Goal: Task Accomplishment & Management: Complete application form

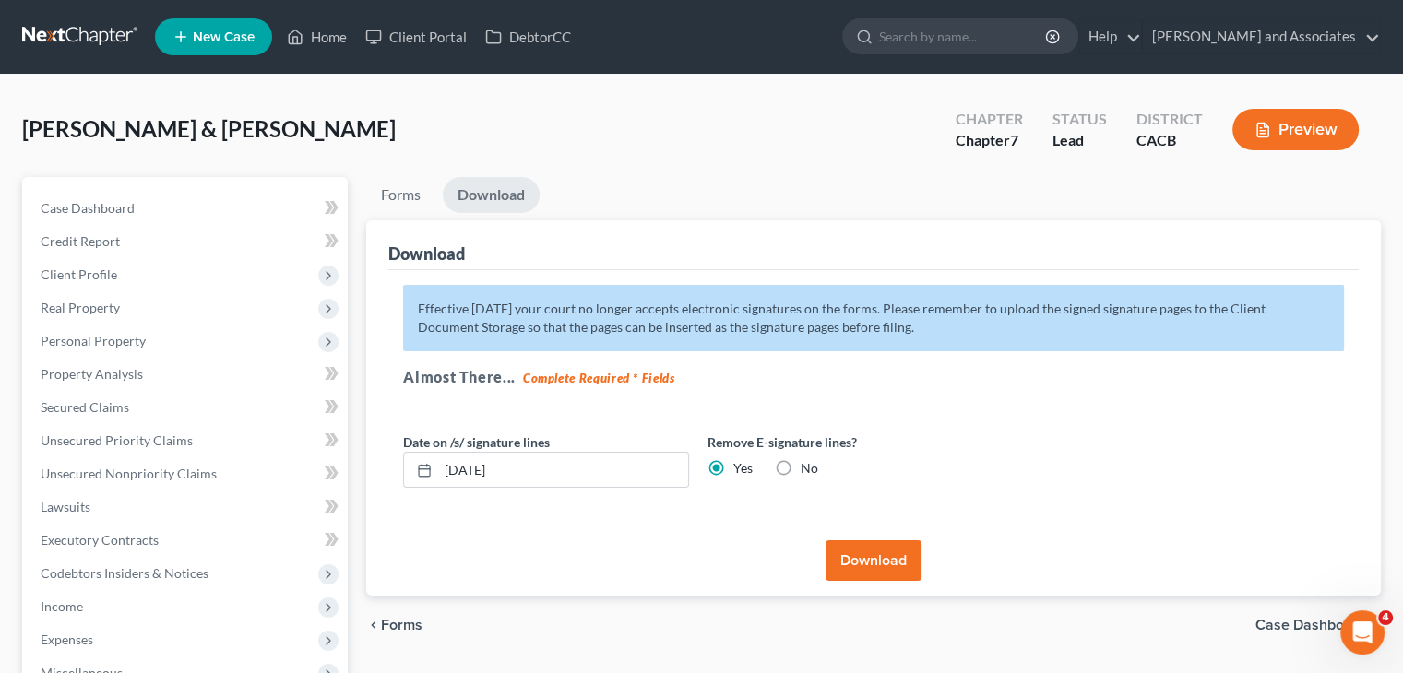
click at [111, 40] on link at bounding box center [81, 36] width 118 height 33
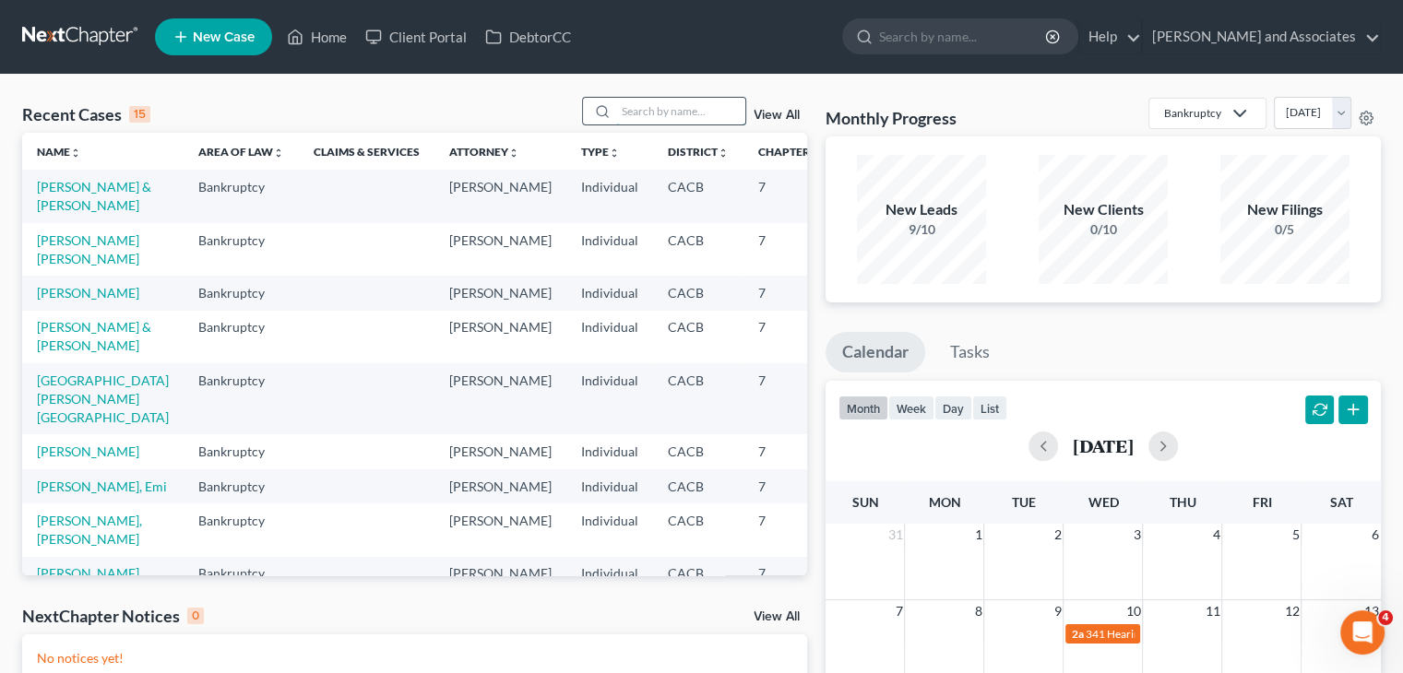
click at [647, 106] on input "search" at bounding box center [680, 111] width 129 height 27
type input "[PERSON_NAME]"
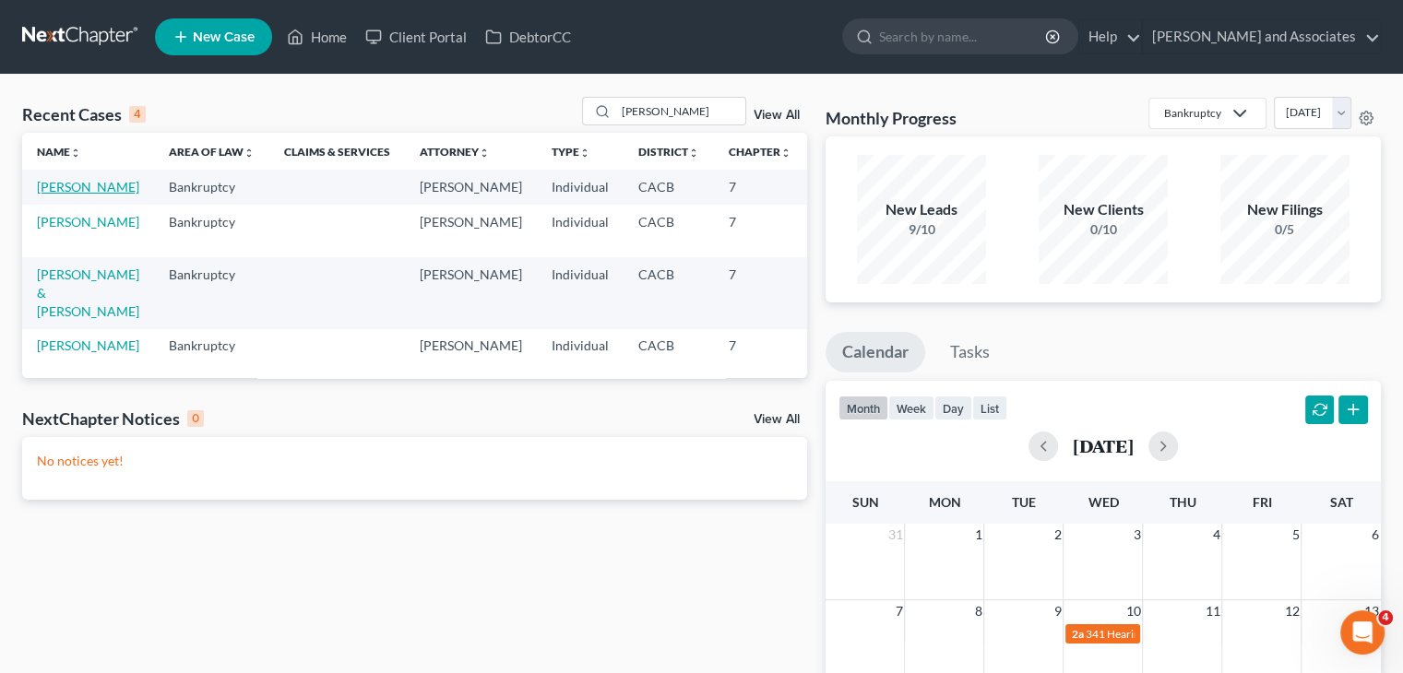
click at [57, 195] on link "[PERSON_NAME]" at bounding box center [88, 187] width 102 height 16
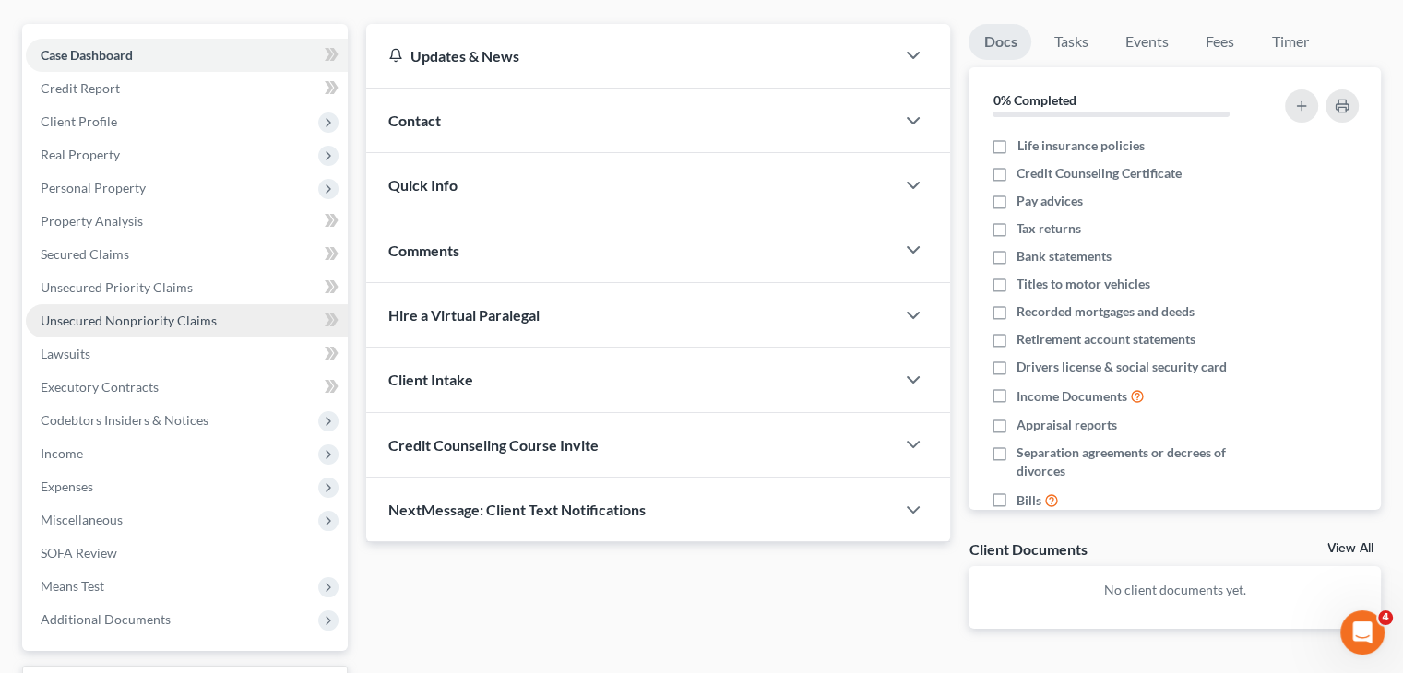
scroll to position [184, 0]
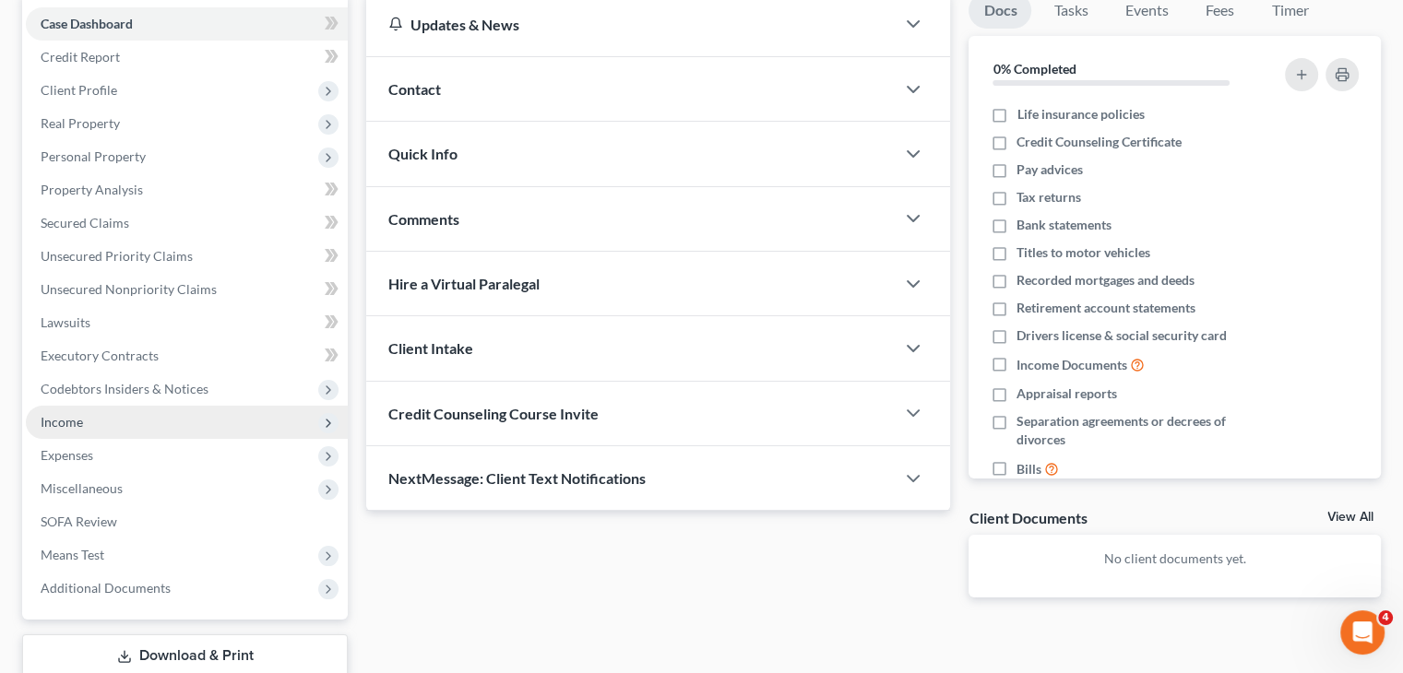
click at [110, 425] on span "Income" at bounding box center [187, 422] width 322 height 33
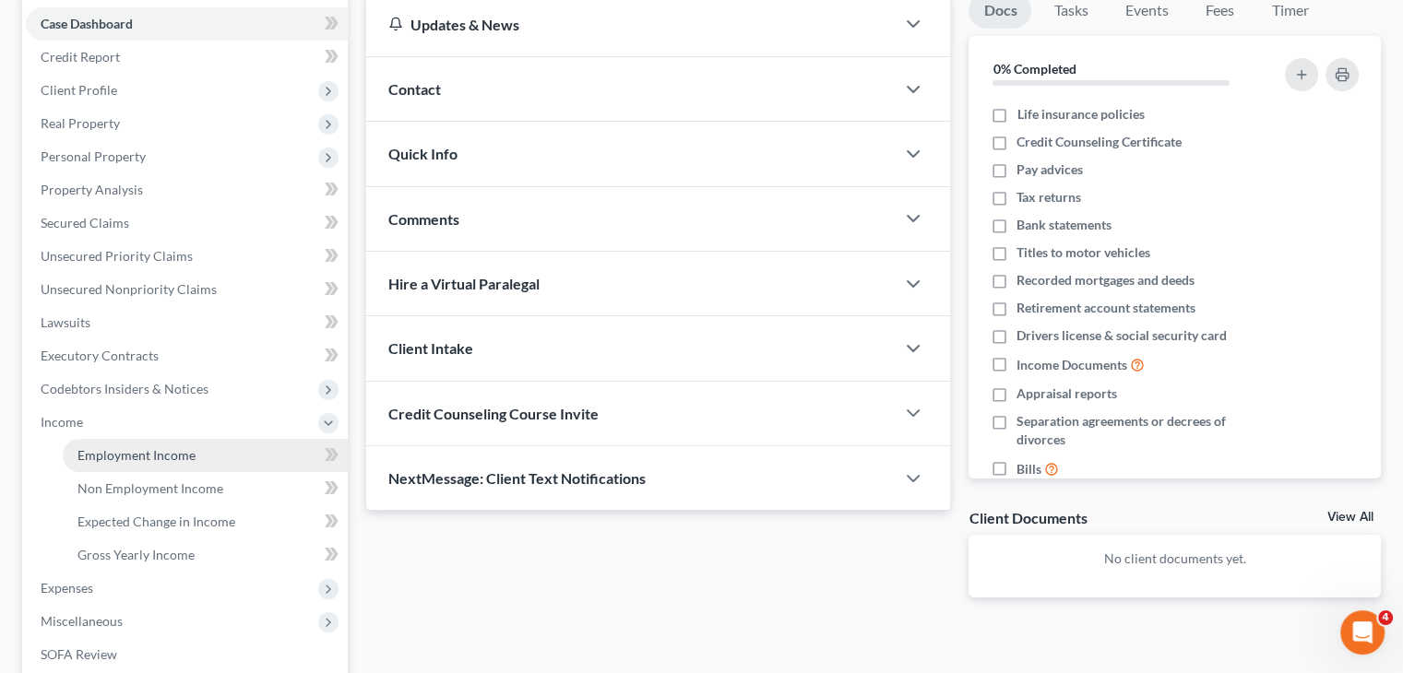
click at [123, 451] on span "Employment Income" at bounding box center [136, 455] width 118 height 16
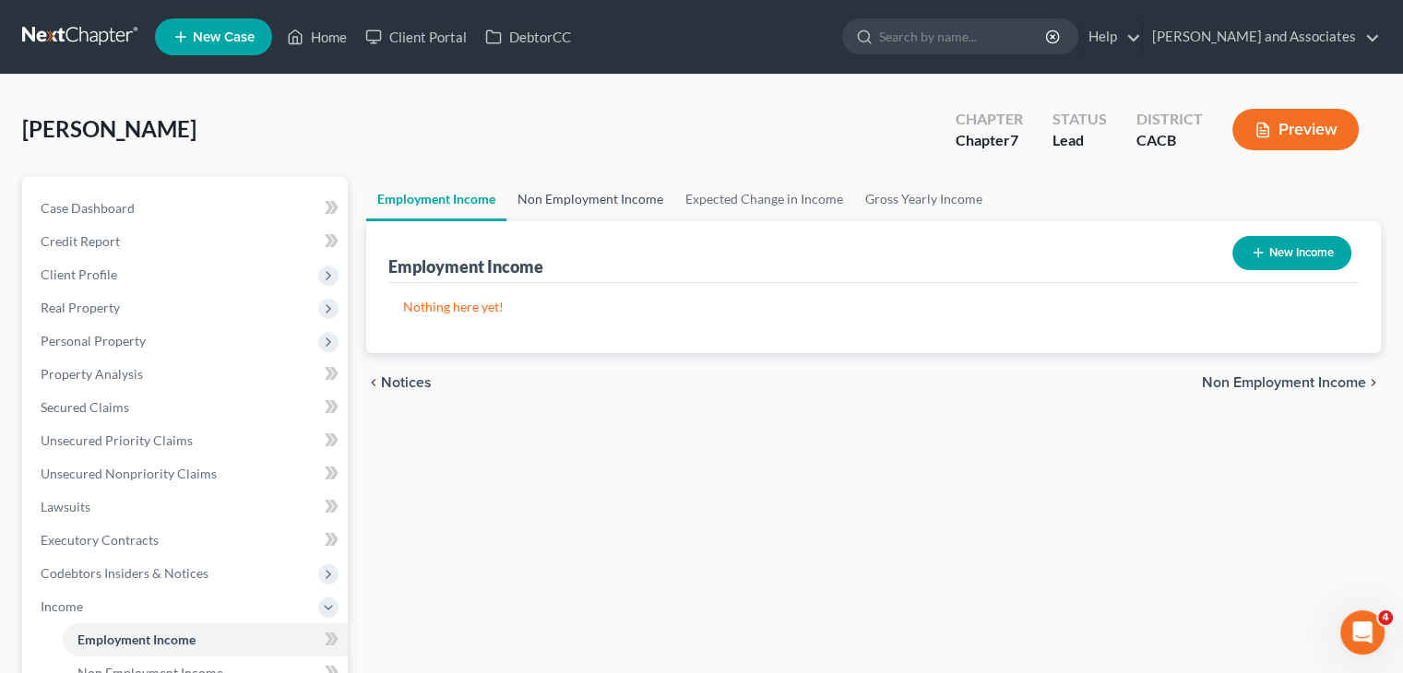
click at [555, 210] on link "Non Employment Income" at bounding box center [590, 199] width 168 height 44
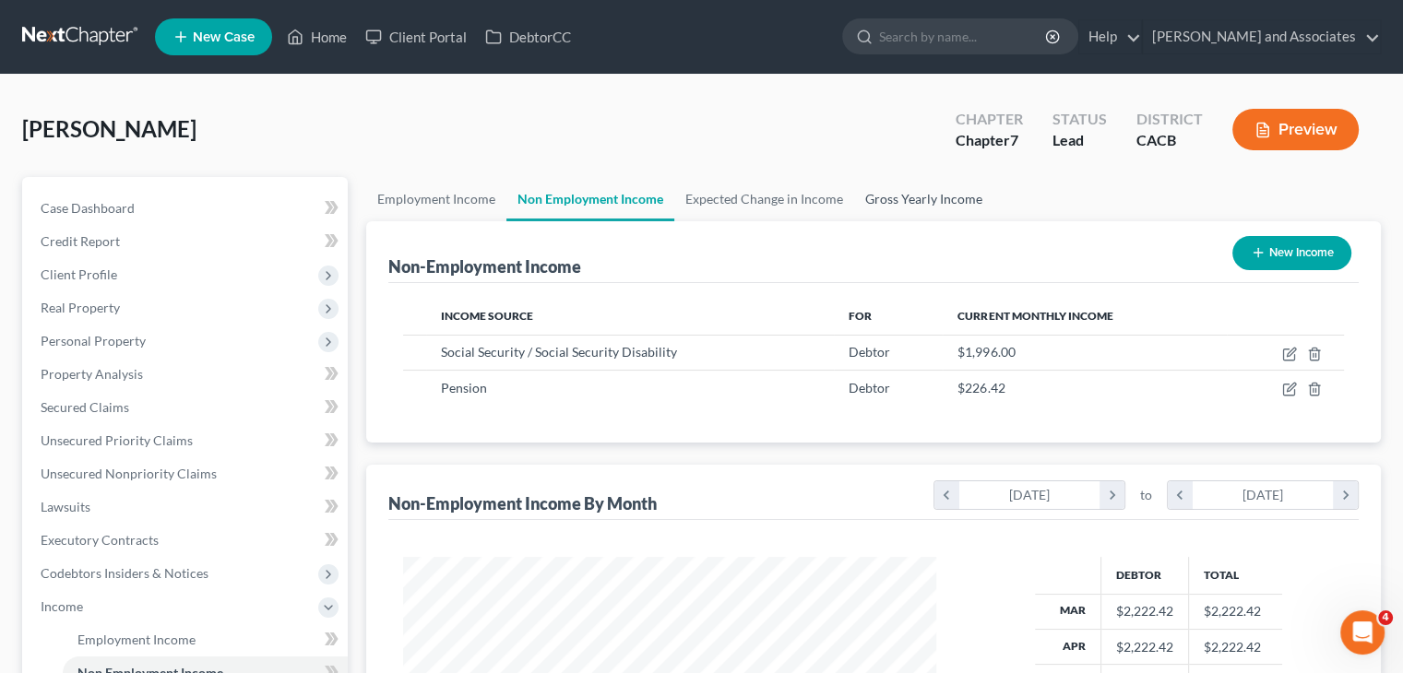
click at [907, 217] on link "Gross Yearly Income" at bounding box center [923, 199] width 139 height 44
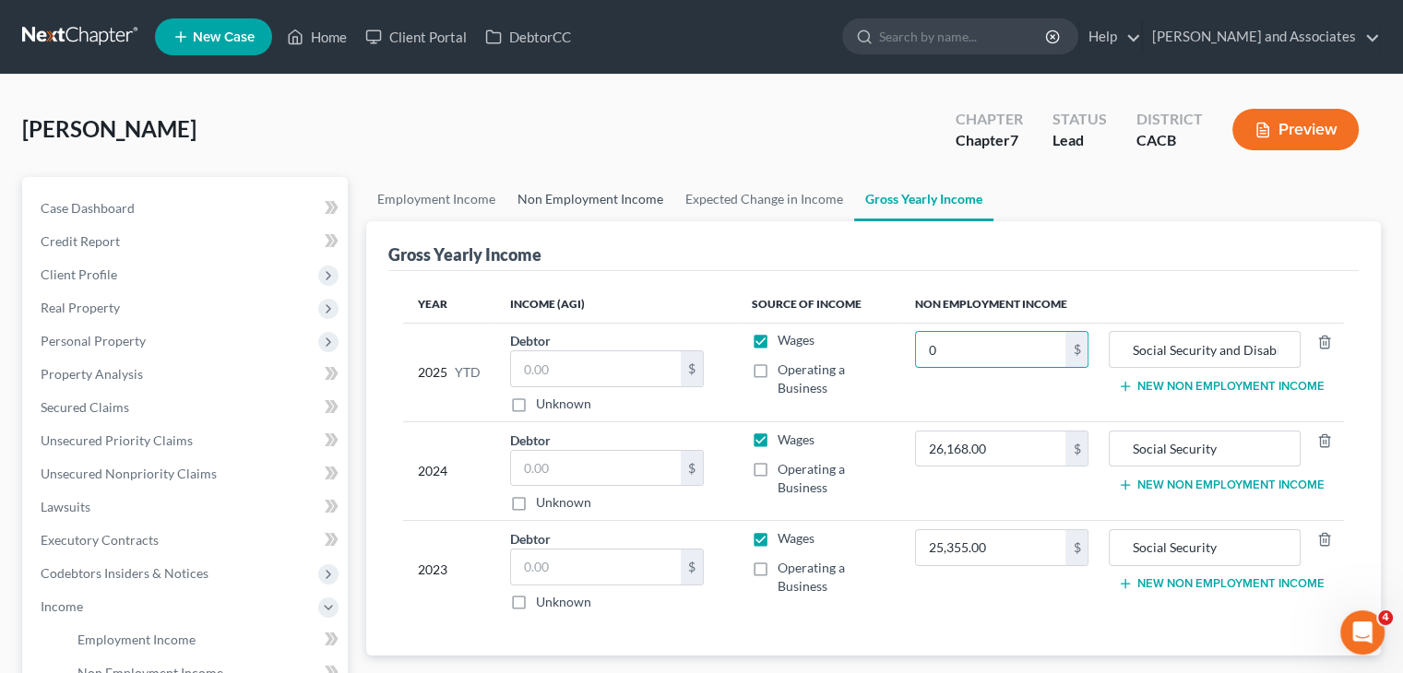
click at [579, 193] on link "Non Employment Income" at bounding box center [590, 199] width 168 height 44
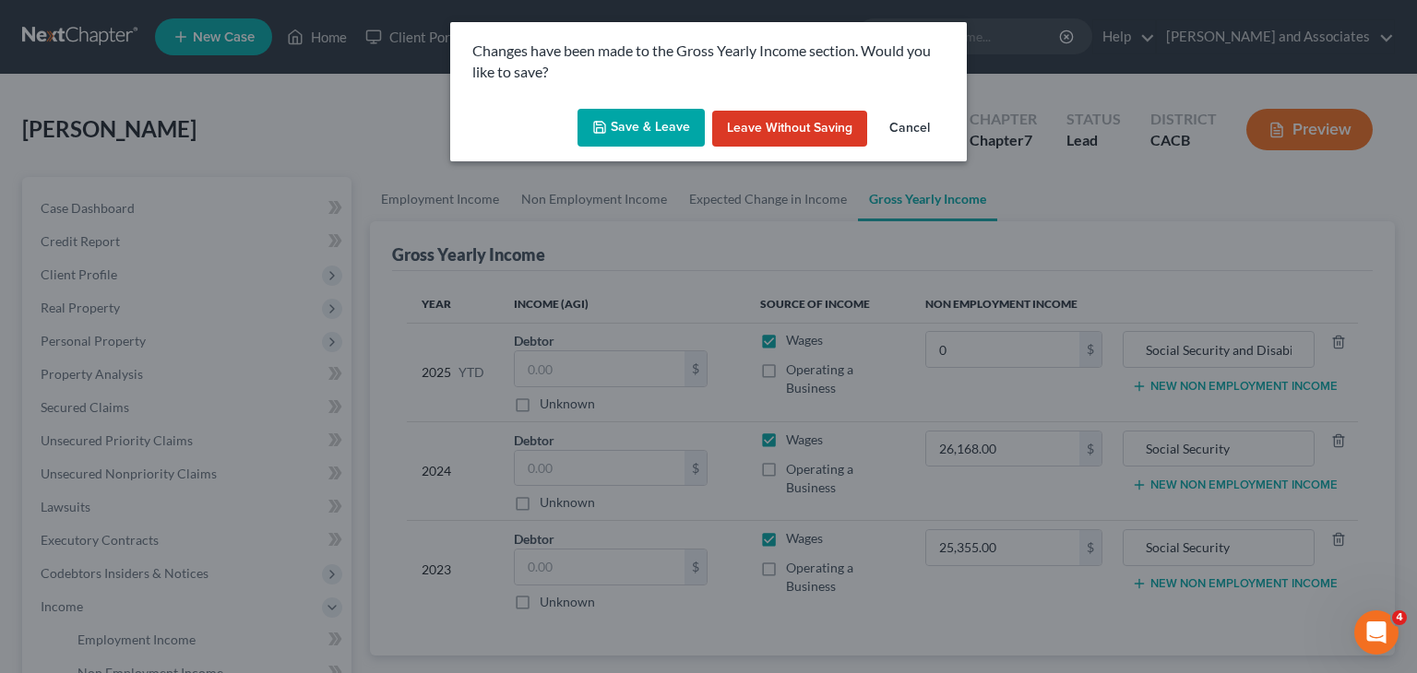
click at [686, 149] on div "Save & Leave Leave without Saving Cancel" at bounding box center [708, 131] width 517 height 61
click at [669, 149] on div "Save & Leave Leave without Saving Cancel" at bounding box center [708, 131] width 517 height 61
click at [657, 140] on button "Save & Leave" at bounding box center [640, 128] width 127 height 39
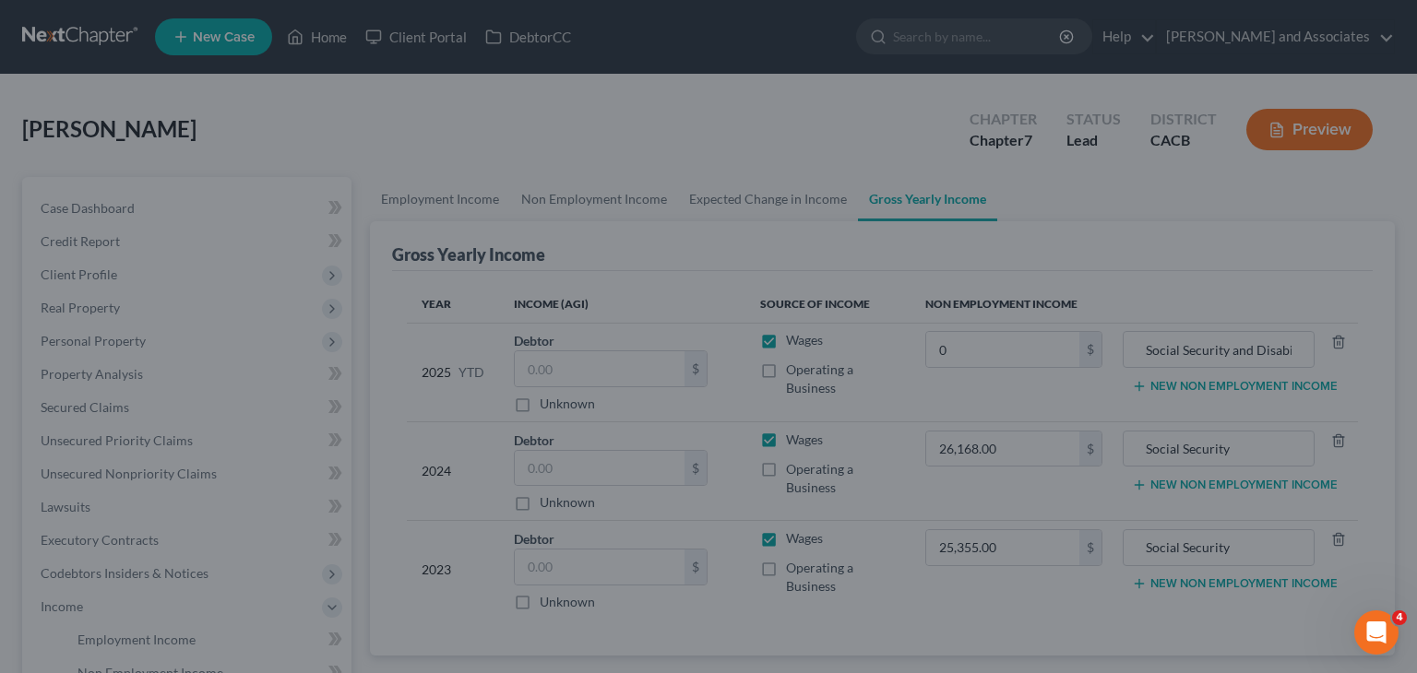
type input "0.00"
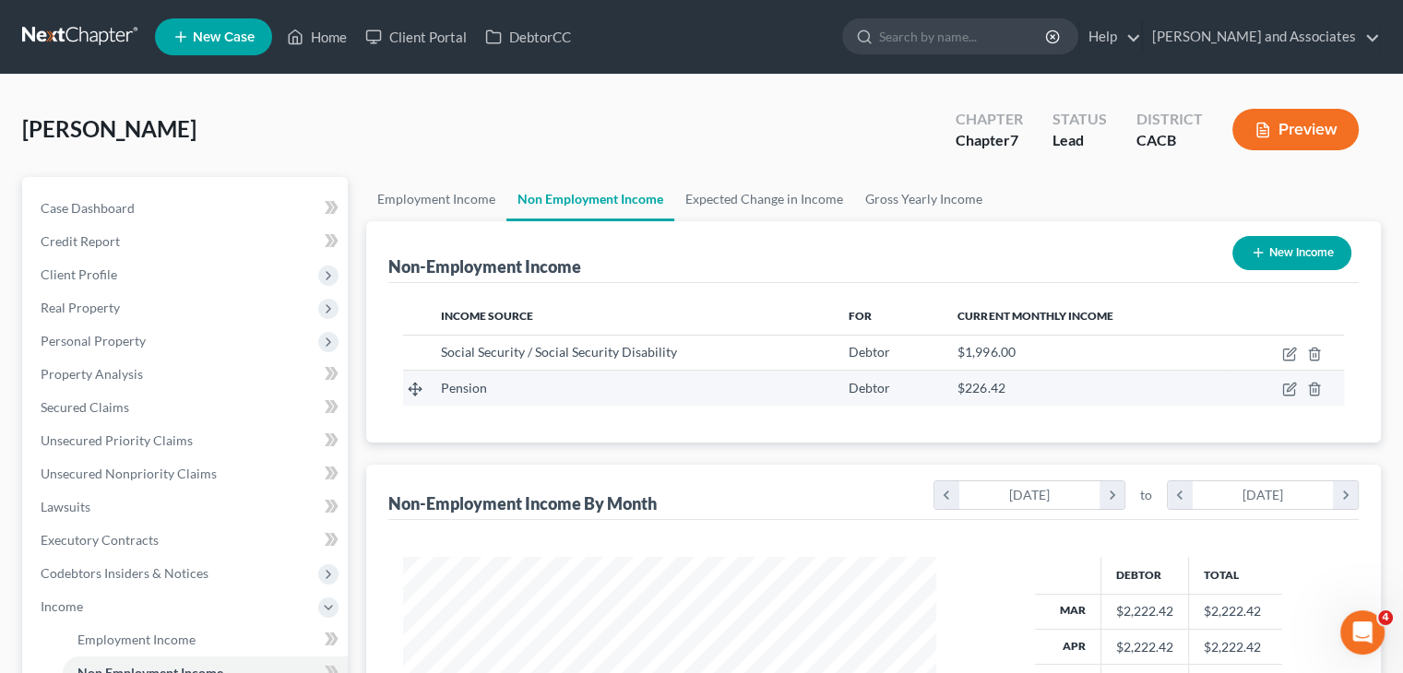
scroll to position [184, 0]
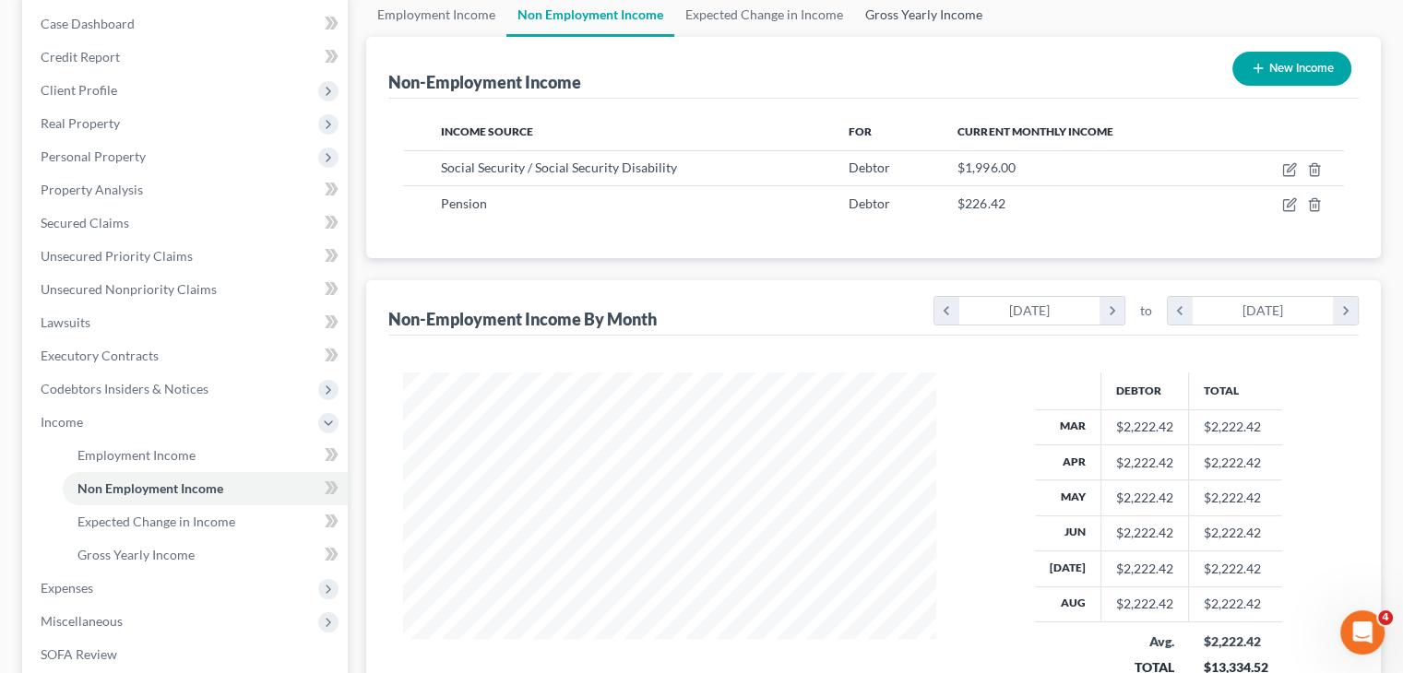
click at [902, 23] on link "Gross Yearly Income" at bounding box center [923, 15] width 139 height 44
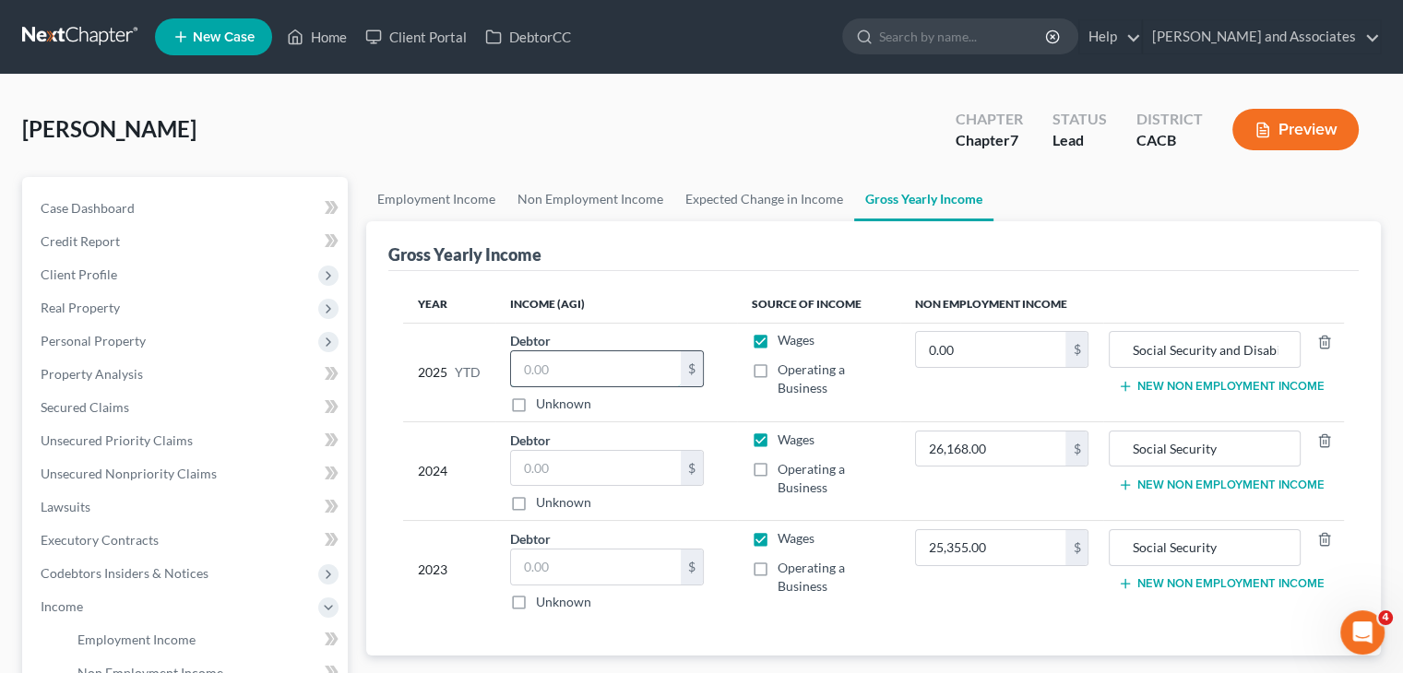
click at [604, 367] on input "text" at bounding box center [596, 368] width 170 height 35
type input "17,779.36"
click at [594, 205] on link "Non Employment Income" at bounding box center [590, 199] width 168 height 44
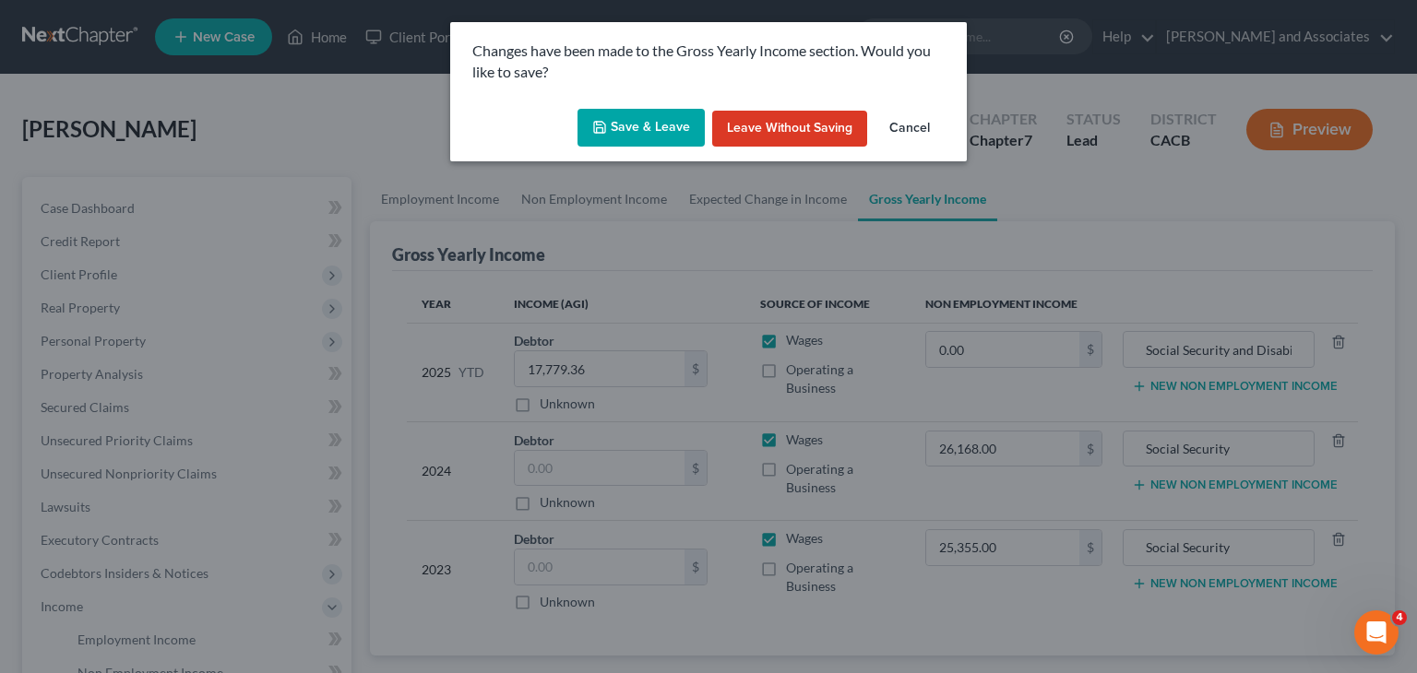
click at [653, 137] on button "Save & Leave" at bounding box center [640, 128] width 127 height 39
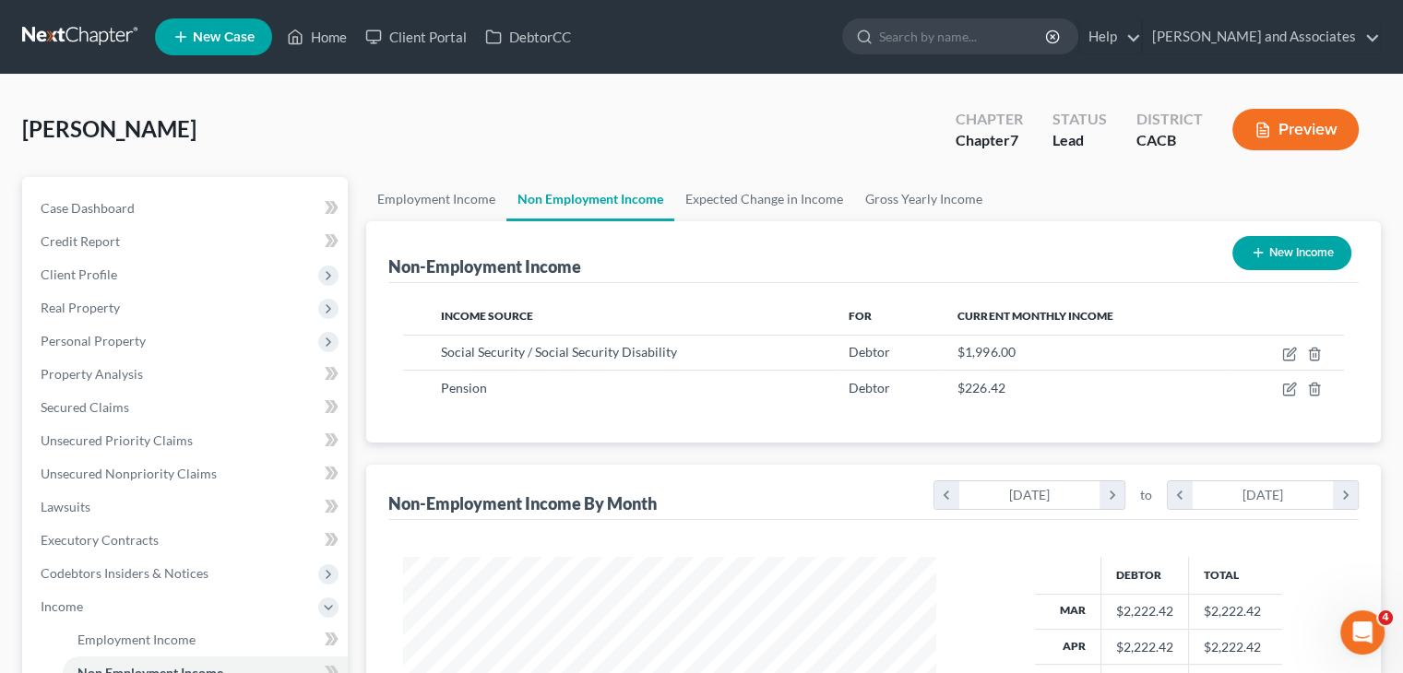
scroll to position [328, 569]
click at [941, 185] on link "Gross Yearly Income" at bounding box center [923, 199] width 139 height 44
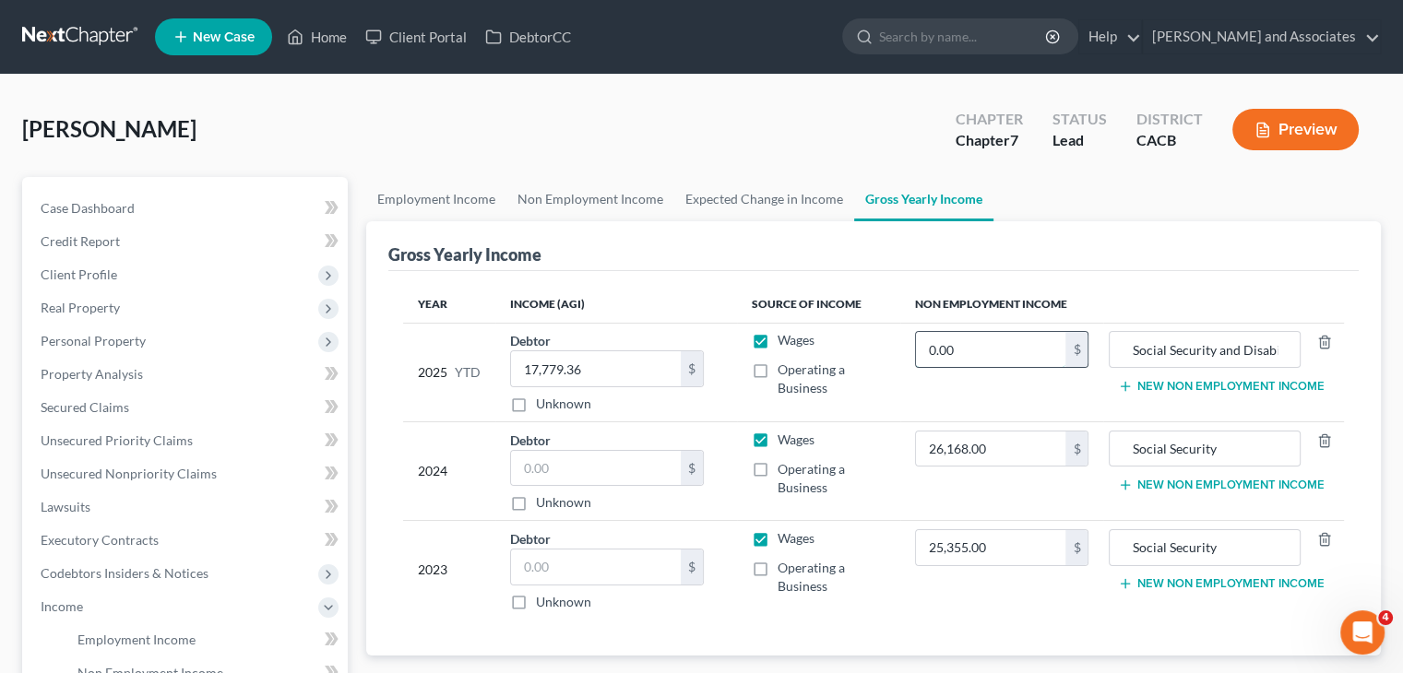
click at [995, 342] on input "0.00" at bounding box center [991, 349] width 150 height 35
click at [934, 345] on input "017,779.36" at bounding box center [991, 349] width 150 height 35
type input "17,779.36"
click at [764, 196] on link "Expected Change in Income" at bounding box center [764, 199] width 180 height 44
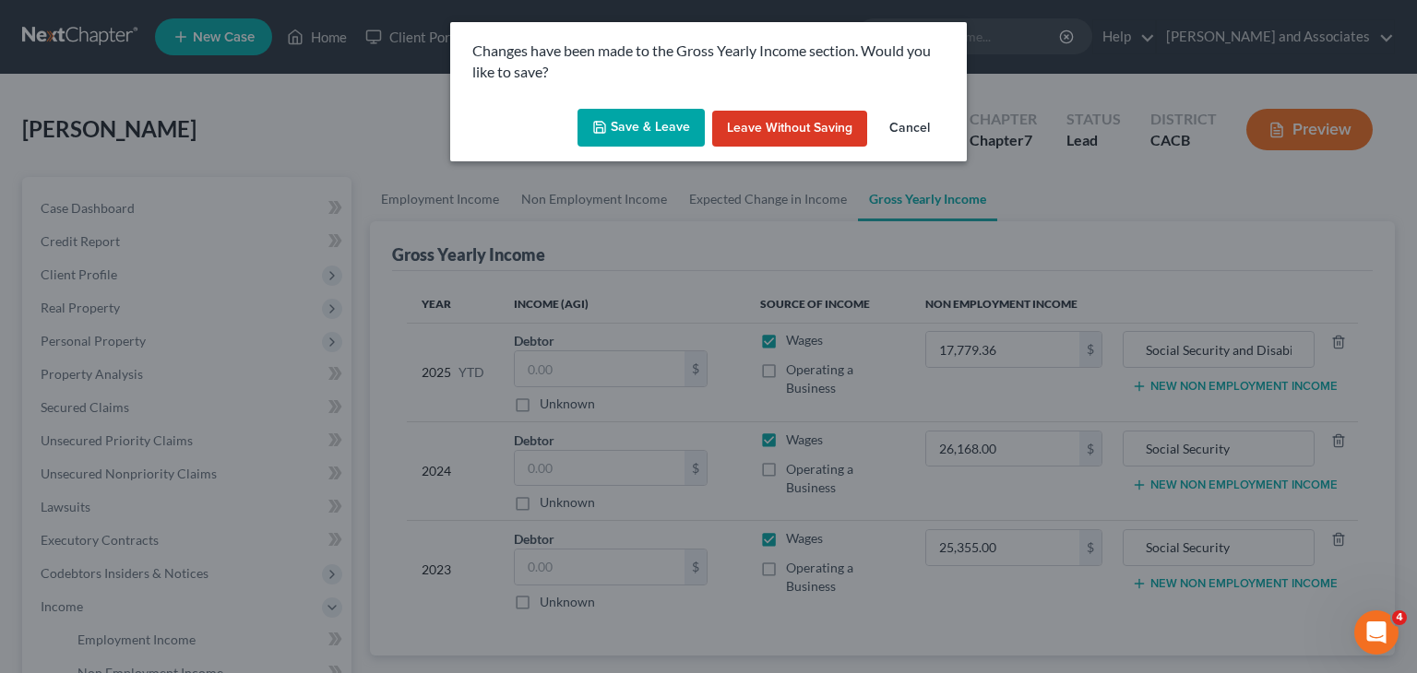
click at [631, 101] on div "Save & Leave Leave without Saving Cancel" at bounding box center [708, 131] width 517 height 61
click at [638, 136] on button "Save & Leave" at bounding box center [640, 128] width 127 height 39
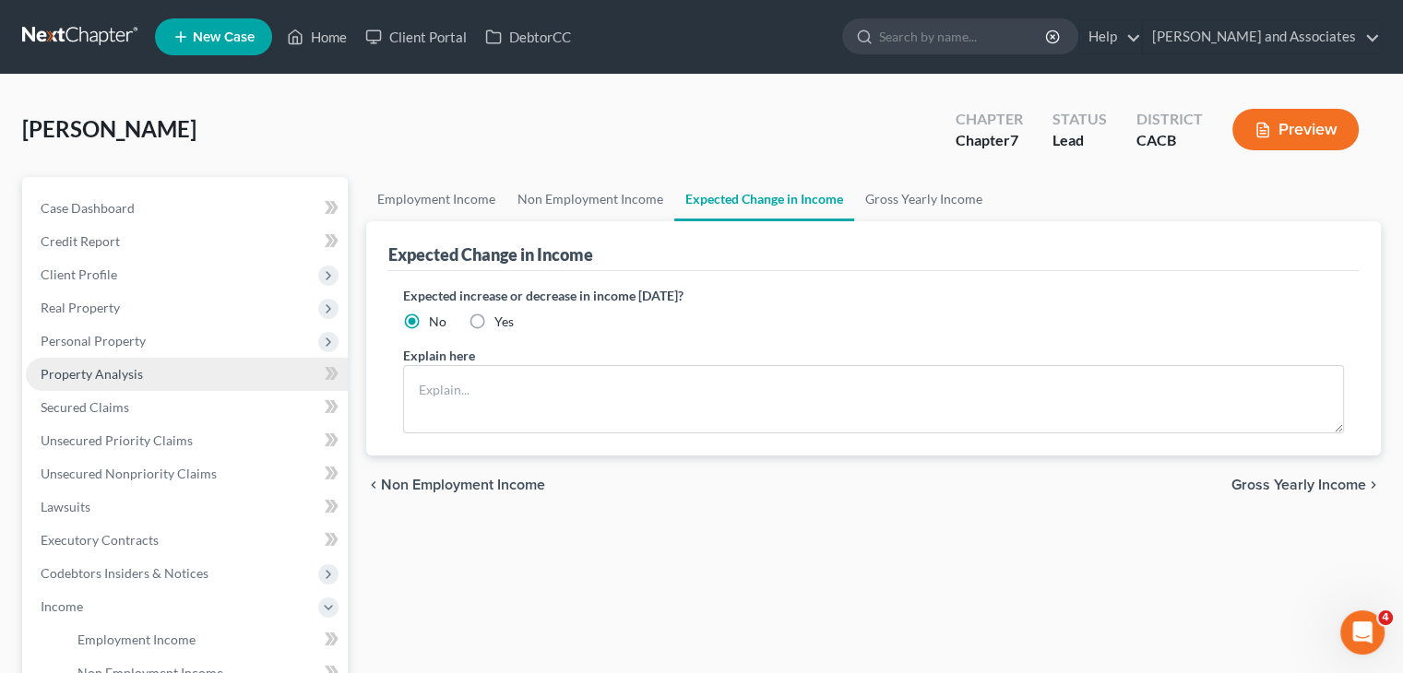
click at [81, 370] on span "Property Analysis" at bounding box center [92, 374] width 102 height 16
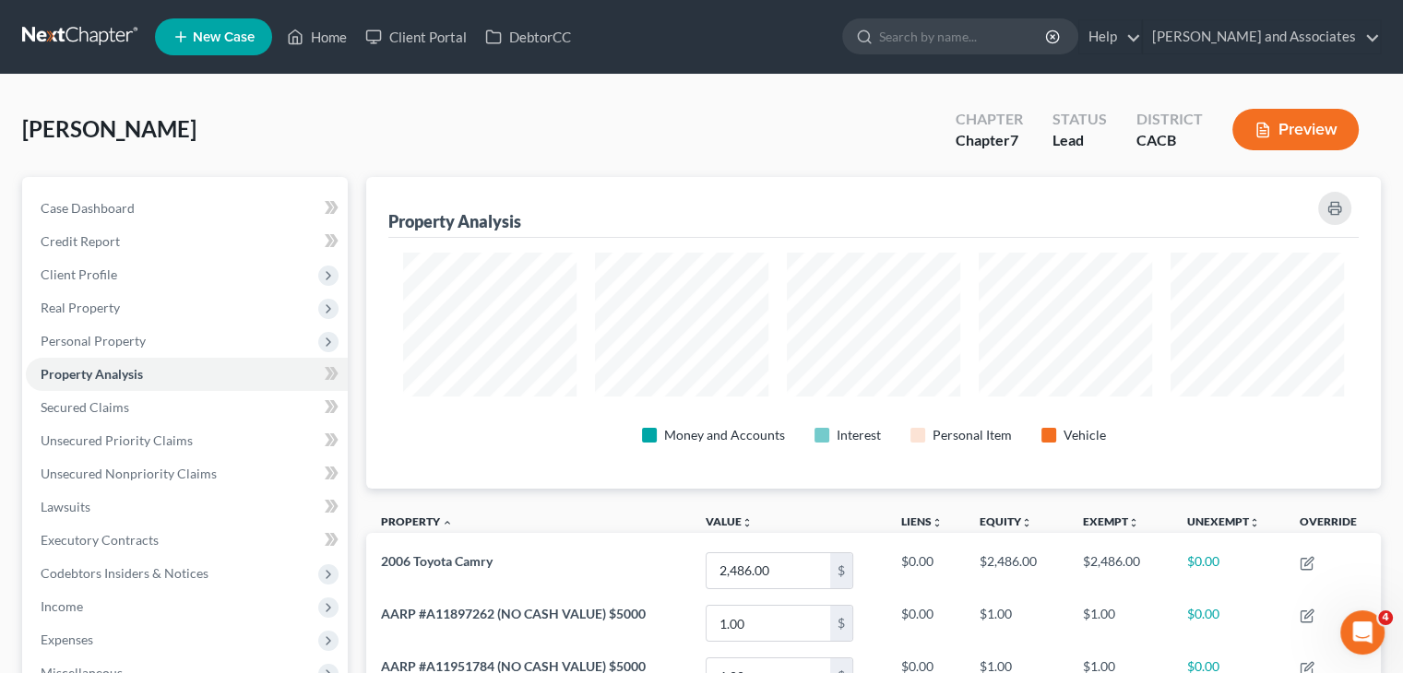
scroll to position [312, 1014]
click at [125, 343] on span "Personal Property" at bounding box center [93, 341] width 105 height 16
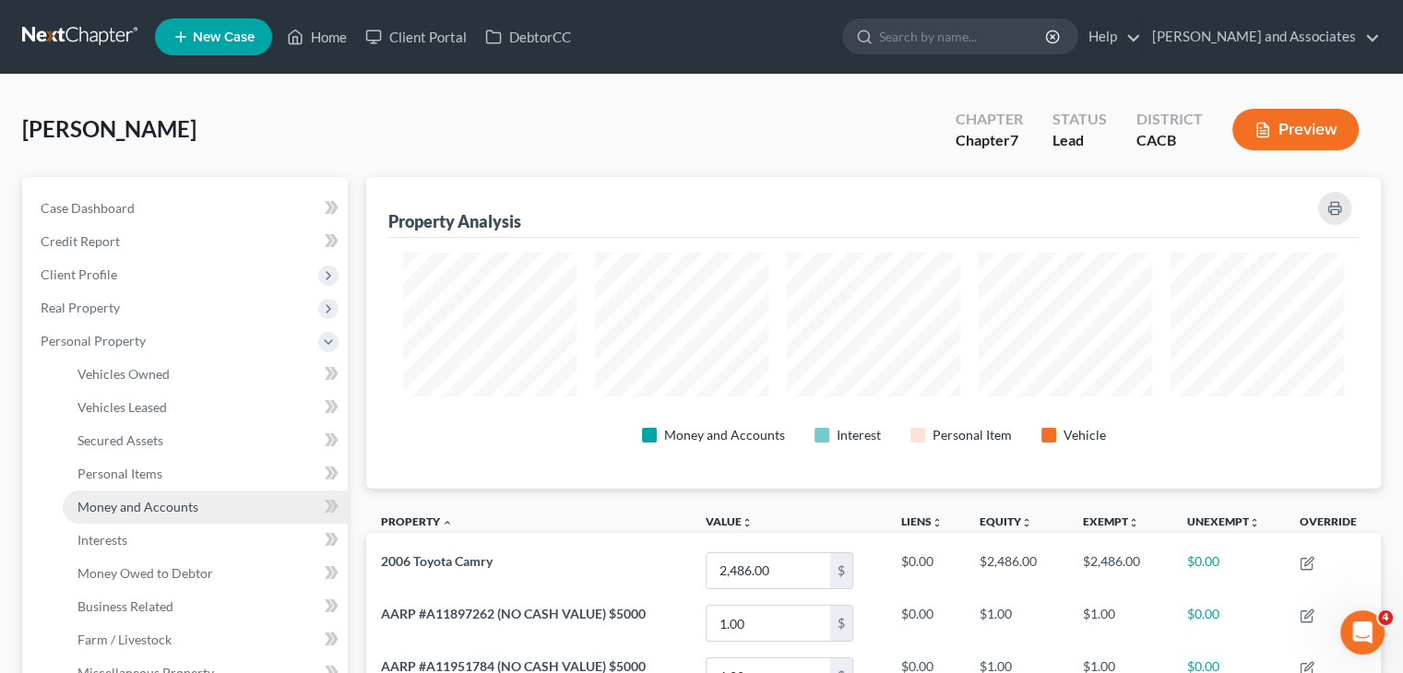
click at [187, 513] on span "Money and Accounts" at bounding box center [137, 507] width 121 height 16
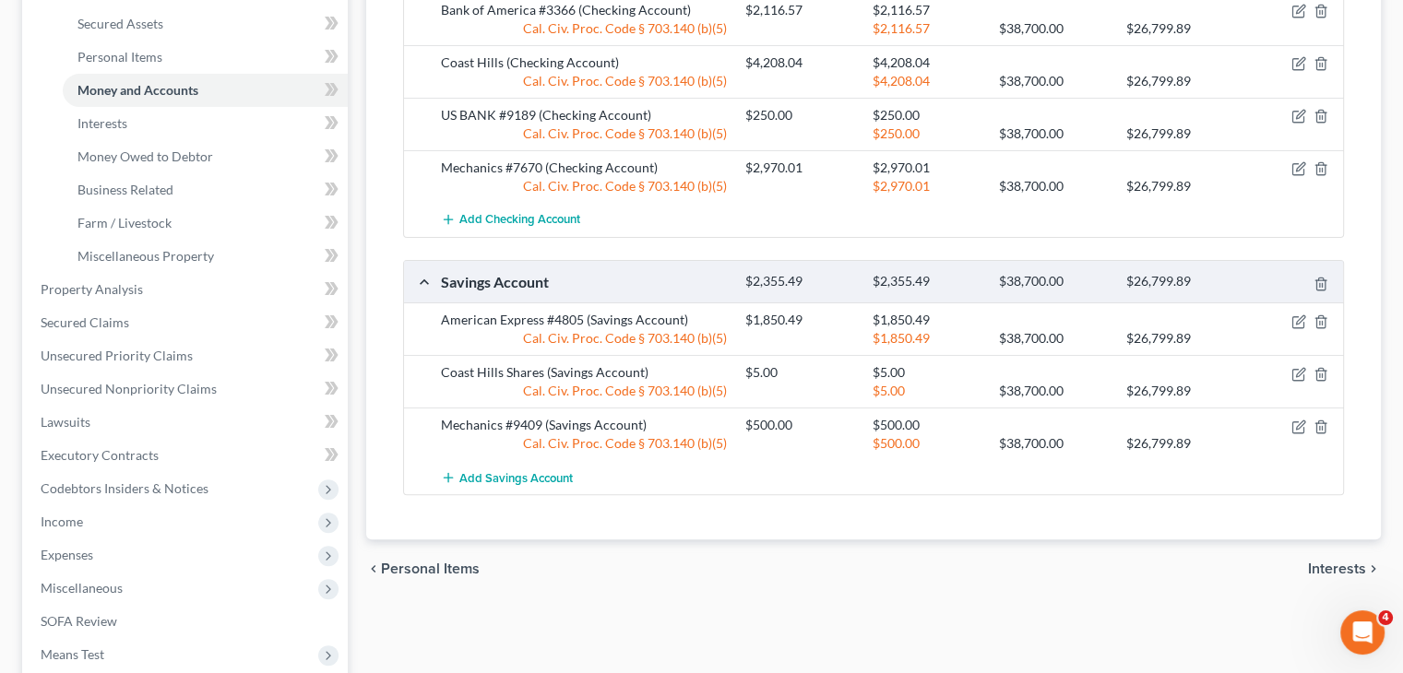
scroll to position [553, 0]
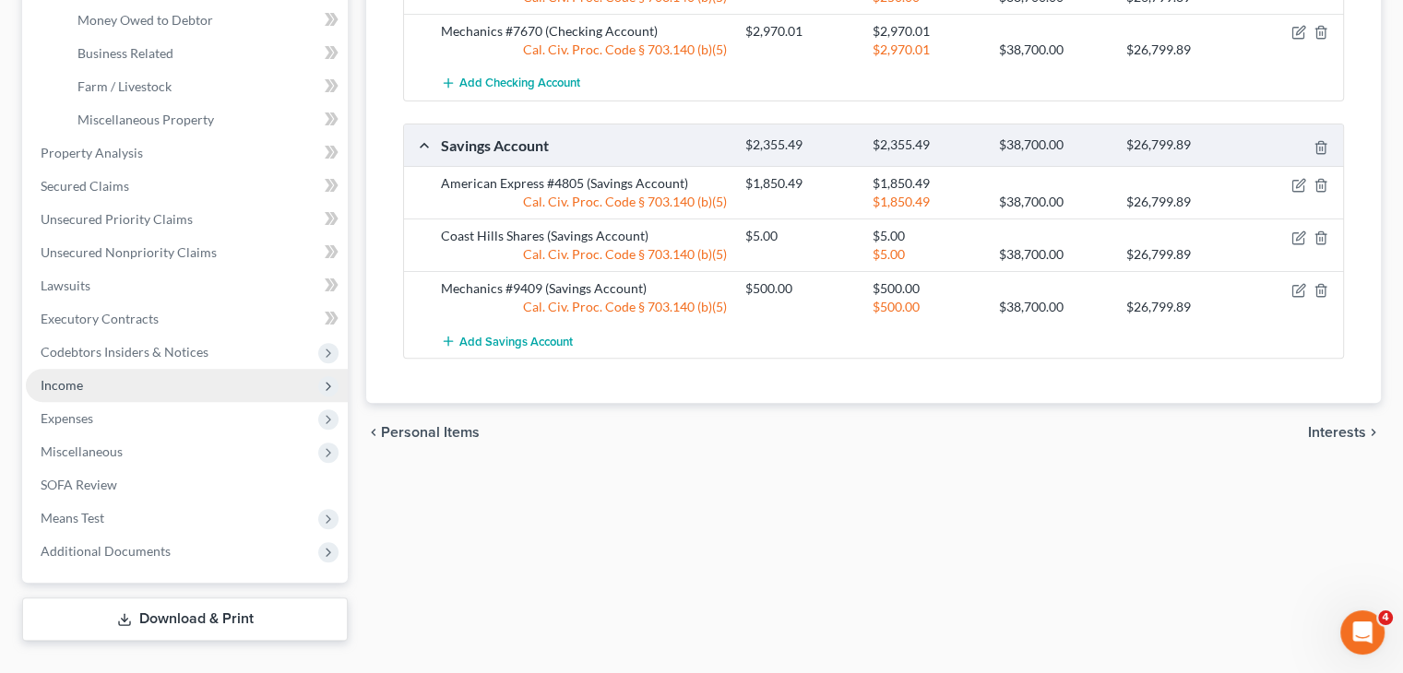
click at [151, 375] on span "Income" at bounding box center [187, 385] width 322 height 33
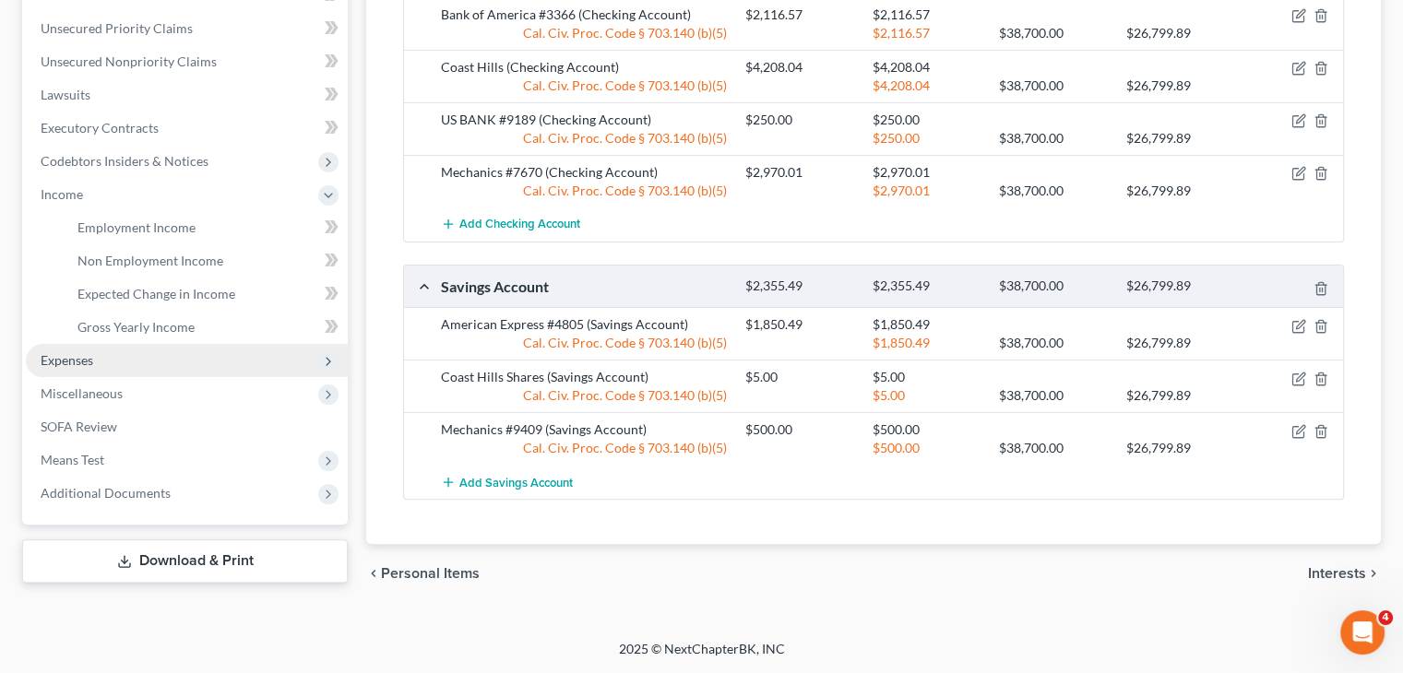
scroll to position [391, 0]
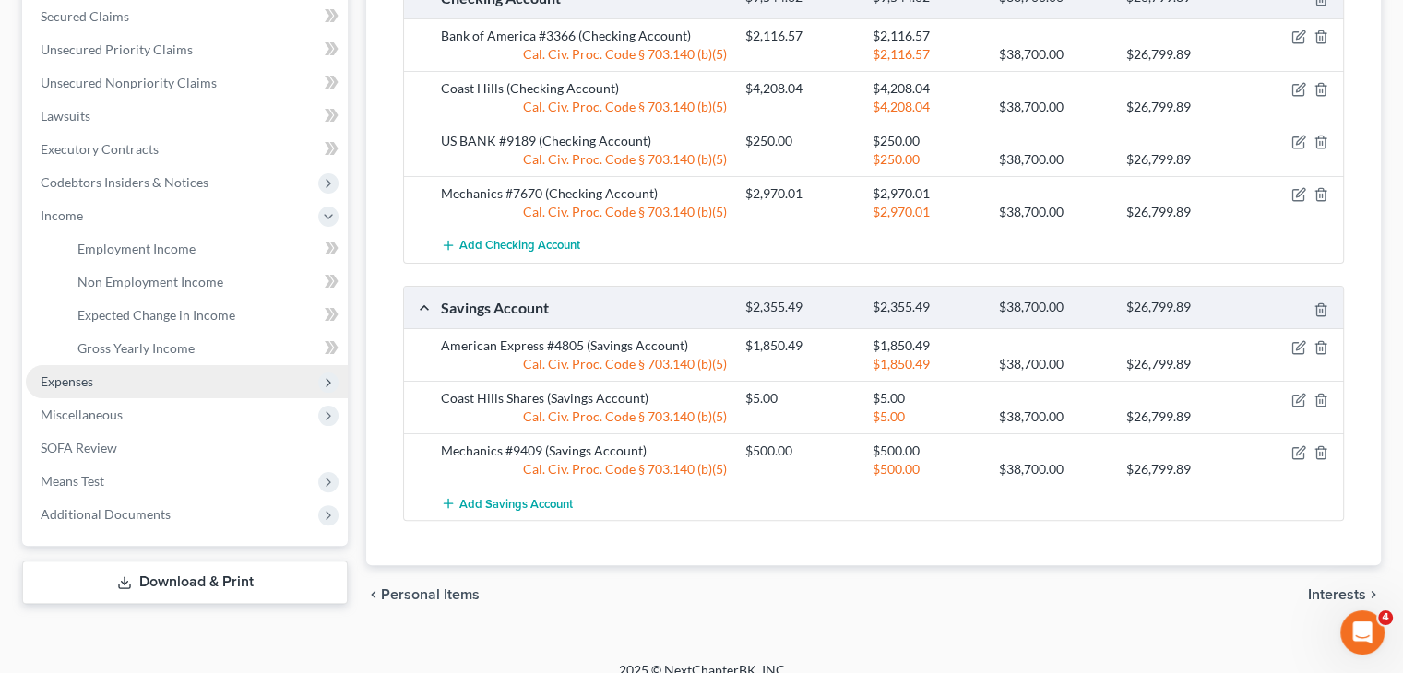
click at [142, 368] on span "Expenses" at bounding box center [187, 381] width 322 height 33
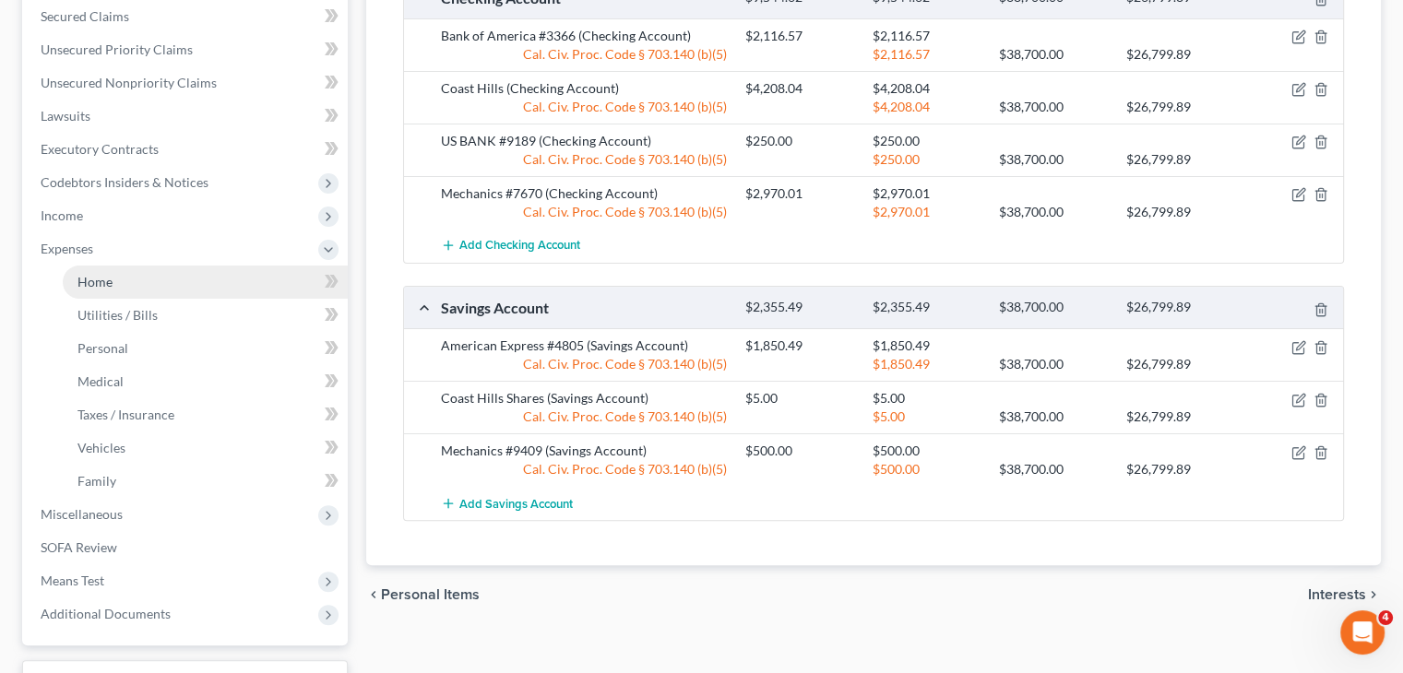
click at [174, 280] on link "Home" at bounding box center [205, 282] width 285 height 33
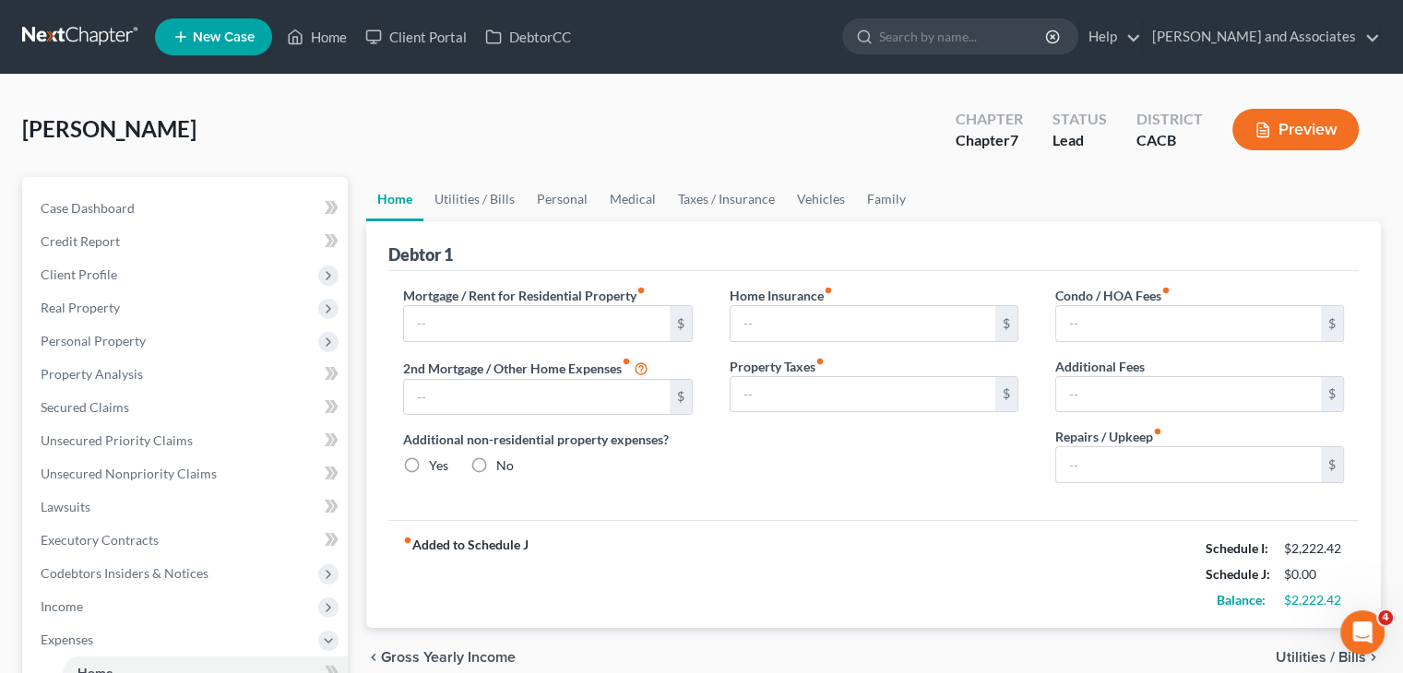
type input "625.00"
type input "0.00"
radio input "true"
type input "0.00"
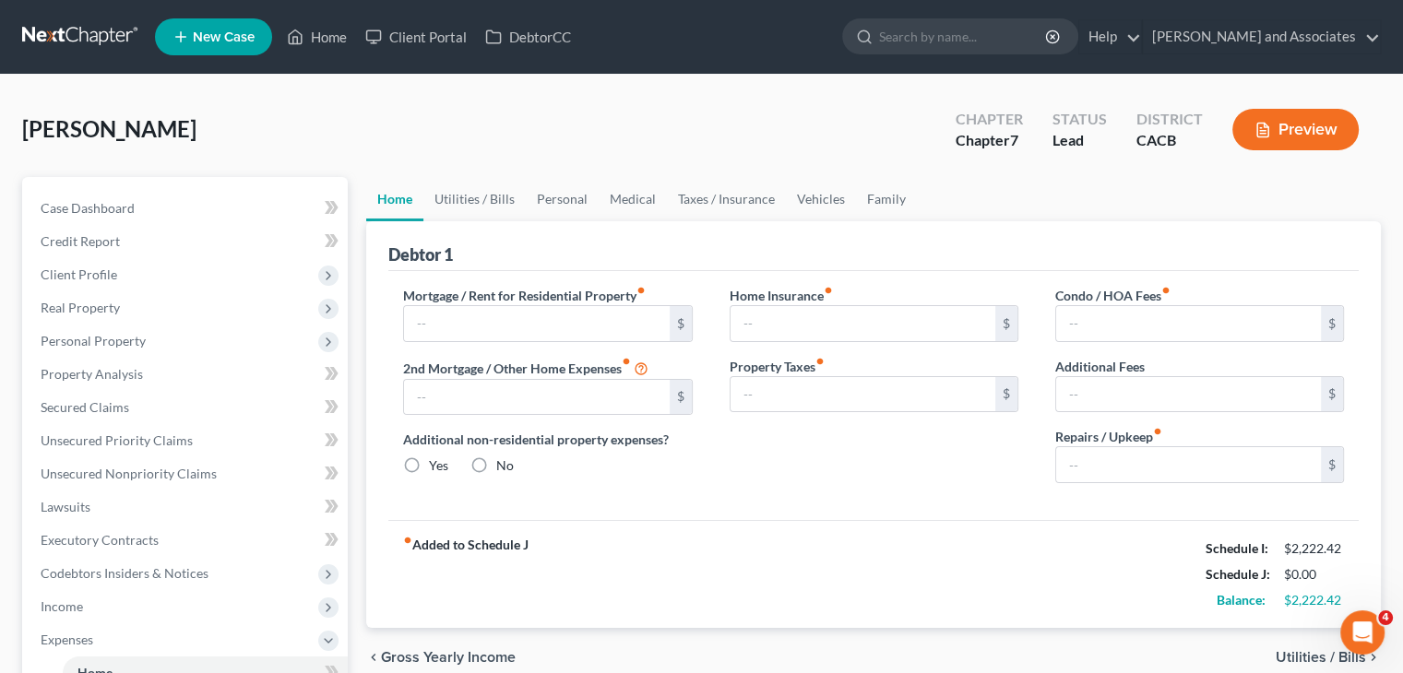
type input "0.00"
type input "50.00"
